Goal: Task Accomplishment & Management: Complete application form

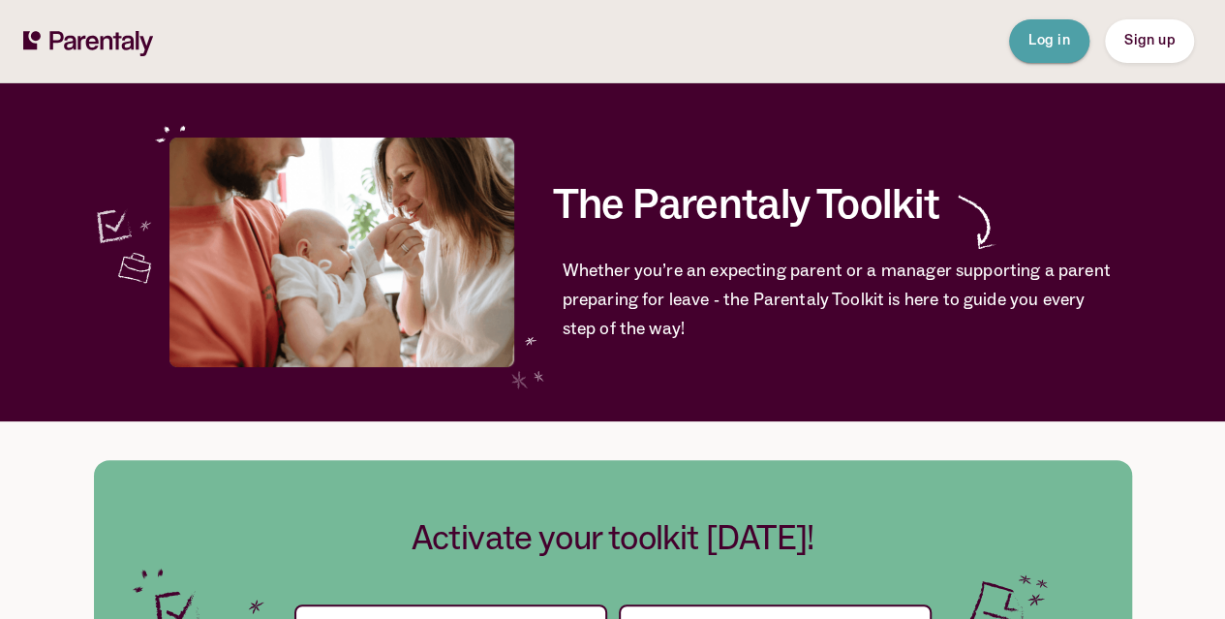
click at [1060, 47] on span "Log in" at bounding box center [1050, 41] width 42 height 14
